Goal: Consume media (video, audio)

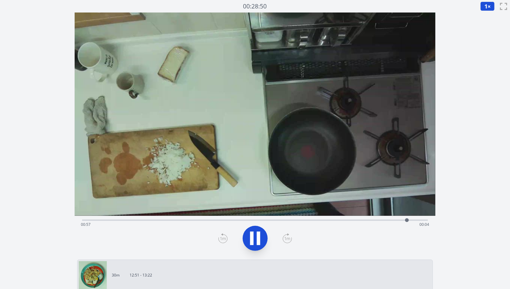
click at [193, 219] on div "Time elapsed: 00:57 Time remaining: 00:04" at bounding box center [255, 224] width 348 height 10
click at [172, 219] on div "Time elapsed: 00:20 Time remaining: 00:41" at bounding box center [255, 224] width 348 height 10
click at [177, 221] on div "Time elapsed: 00:19 Time remaining: 00:43" at bounding box center [255, 224] width 348 height 10
click at [488, 10] on button "1 ×" at bounding box center [488, 6] width 14 height 9
click at [491, 12] on li "0.25×" at bounding box center [489, 15] width 17 height 10
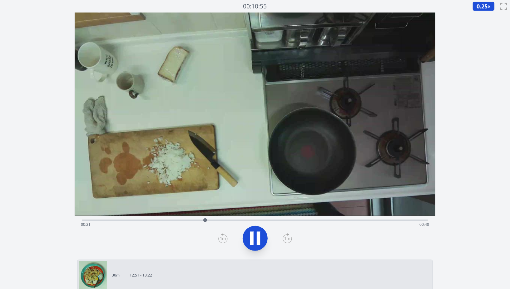
click at [188, 216] on div "Time elapsed: 00:21 Time remaining: 00:40" at bounding box center [255, 219] width 346 height 7
click at [179, 223] on div "Time elapsed: 00:18 Time remaining: 00:43" at bounding box center [255, 224] width 348 height 10
click at [174, 221] on div "Time elapsed: 00:17 Time remaining: 00:44" at bounding box center [255, 224] width 348 height 10
click at [184, 220] on div at bounding box center [187, 219] width 9 height 9
click at [176, 220] on div "Time elapsed: 00:18 Time remaining: 00:44" at bounding box center [255, 224] width 348 height 10
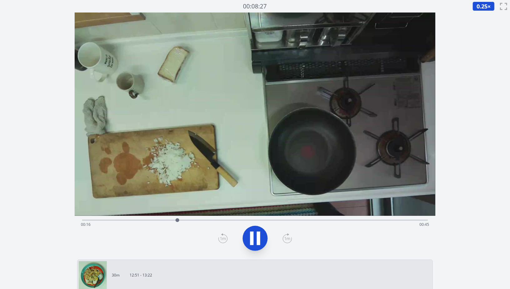
click at [172, 220] on div "Time elapsed: 00:16 Time remaining: 00:45" at bounding box center [255, 224] width 348 height 10
click at [171, 217] on div "Time elapsed: 00:18 Time remaining: 00:44" at bounding box center [255, 219] width 346 height 7
click at [259, 231] on icon at bounding box center [255, 237] width 17 height 17
click at [291, 240] on icon at bounding box center [287, 238] width 9 height 10
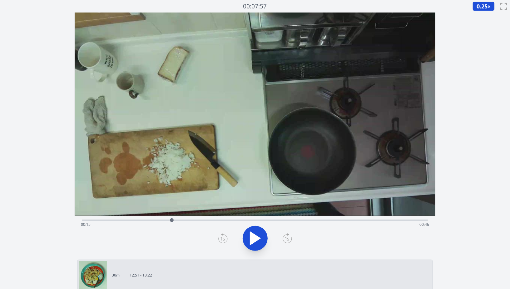
click at [291, 240] on icon at bounding box center [287, 238] width 9 height 10
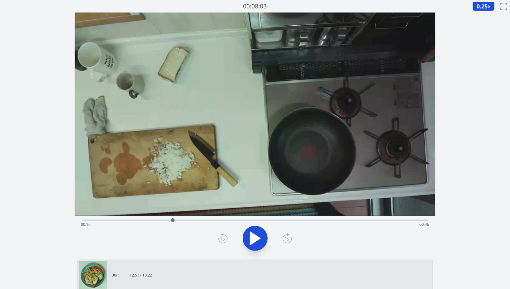
click at [291, 240] on icon at bounding box center [287, 238] width 9 height 10
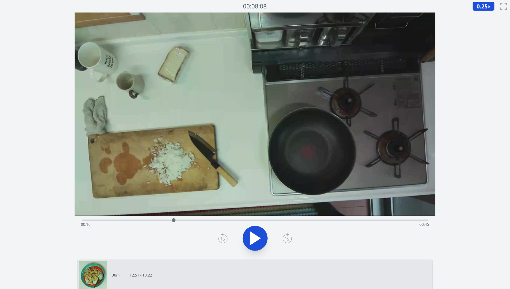
click at [291, 240] on icon at bounding box center [287, 238] width 9 height 10
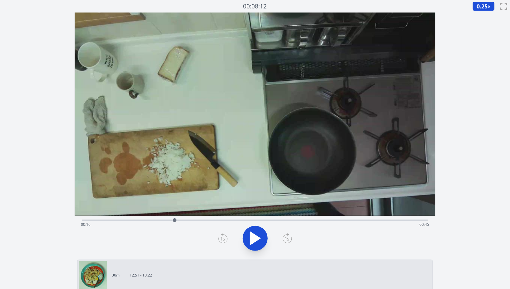
click at [291, 240] on icon at bounding box center [287, 238] width 9 height 10
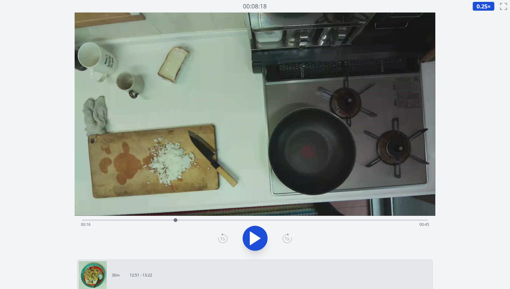
click at [291, 240] on icon at bounding box center [287, 238] width 9 height 10
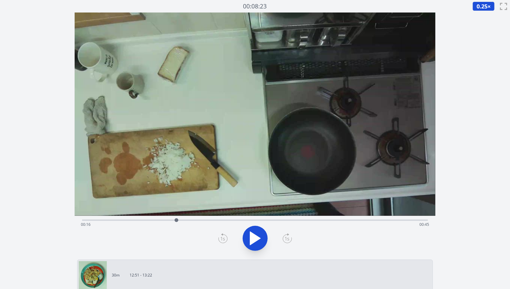
click at [291, 240] on icon at bounding box center [287, 238] width 9 height 10
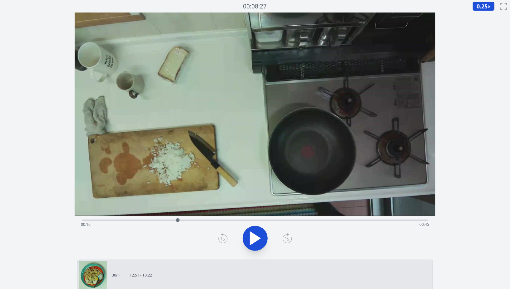
click at [291, 240] on icon at bounding box center [287, 238] width 9 height 10
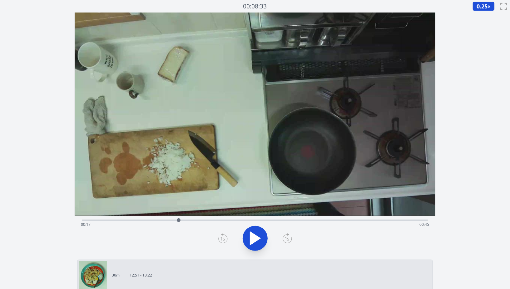
click at [291, 240] on icon at bounding box center [287, 238] width 9 height 10
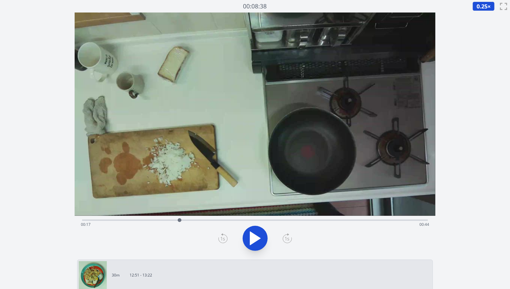
click at [291, 240] on icon at bounding box center [287, 238] width 9 height 10
click at [261, 236] on icon at bounding box center [255, 237] width 17 height 17
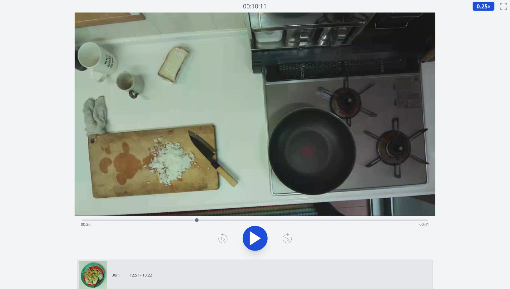
click at [225, 237] on icon at bounding box center [222, 238] width 9 height 10
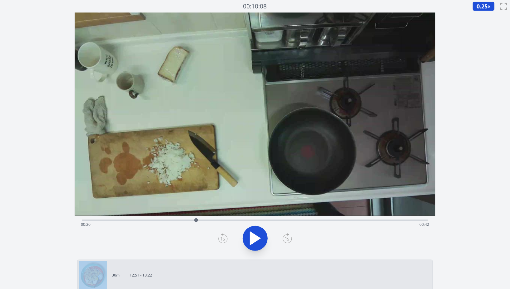
click at [225, 237] on icon at bounding box center [222, 238] width 9 height 10
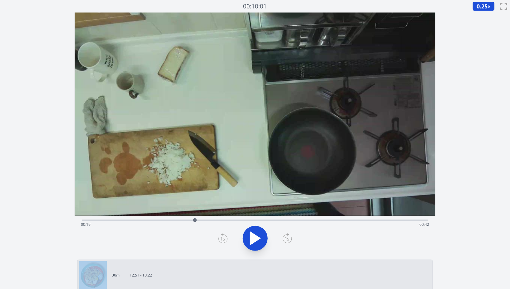
click at [288, 238] on icon at bounding box center [287, 238] width 9 height 10
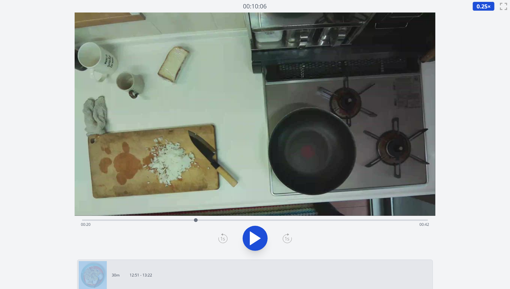
click at [288, 238] on icon at bounding box center [287, 238] width 9 height 10
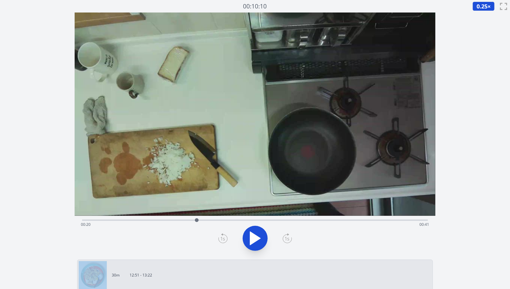
click at [288, 238] on icon at bounding box center [287, 238] width 9 height 10
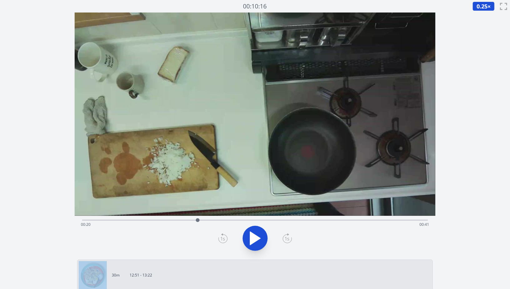
click at [288, 238] on icon at bounding box center [287, 238] width 9 height 10
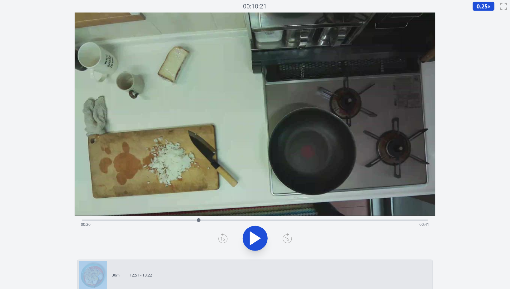
click at [288, 238] on icon at bounding box center [287, 238] width 9 height 10
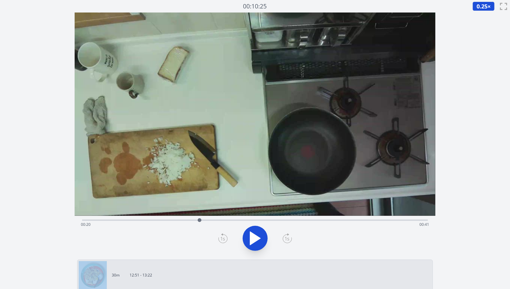
click at [288, 238] on icon at bounding box center [287, 238] width 9 height 10
click at [190, 217] on div "Time elapsed: 00:21 Time remaining: 00:40" at bounding box center [255, 219] width 346 height 7
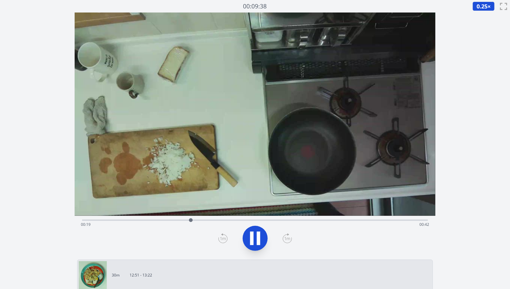
click at [180, 220] on div "Time elapsed: 00:19 Time remaining: 00:42" at bounding box center [255, 224] width 348 height 10
click at [173, 220] on div "Time elapsed: 00:17 Time remaining: 00:44" at bounding box center [255, 224] width 348 height 10
click at [260, 237] on icon at bounding box center [258, 237] width 3 height 13
click at [260, 237] on icon at bounding box center [255, 237] width 17 height 17
click at [255, 236] on icon at bounding box center [255, 237] width 17 height 17
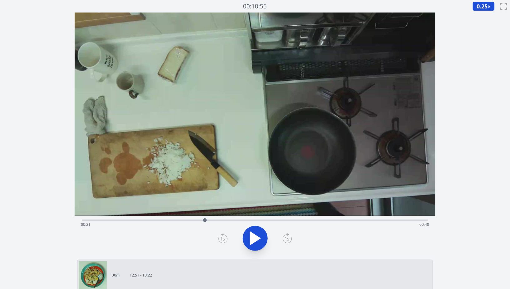
click at [255, 236] on icon at bounding box center [255, 238] width 10 height 13
click at [194, 220] on div "Time elapsed: 00:22 Time remaining: 00:39" at bounding box center [255, 224] width 348 height 10
click at [259, 240] on icon at bounding box center [258, 237] width 3 height 13
